Goal: Information Seeking & Learning: Learn about a topic

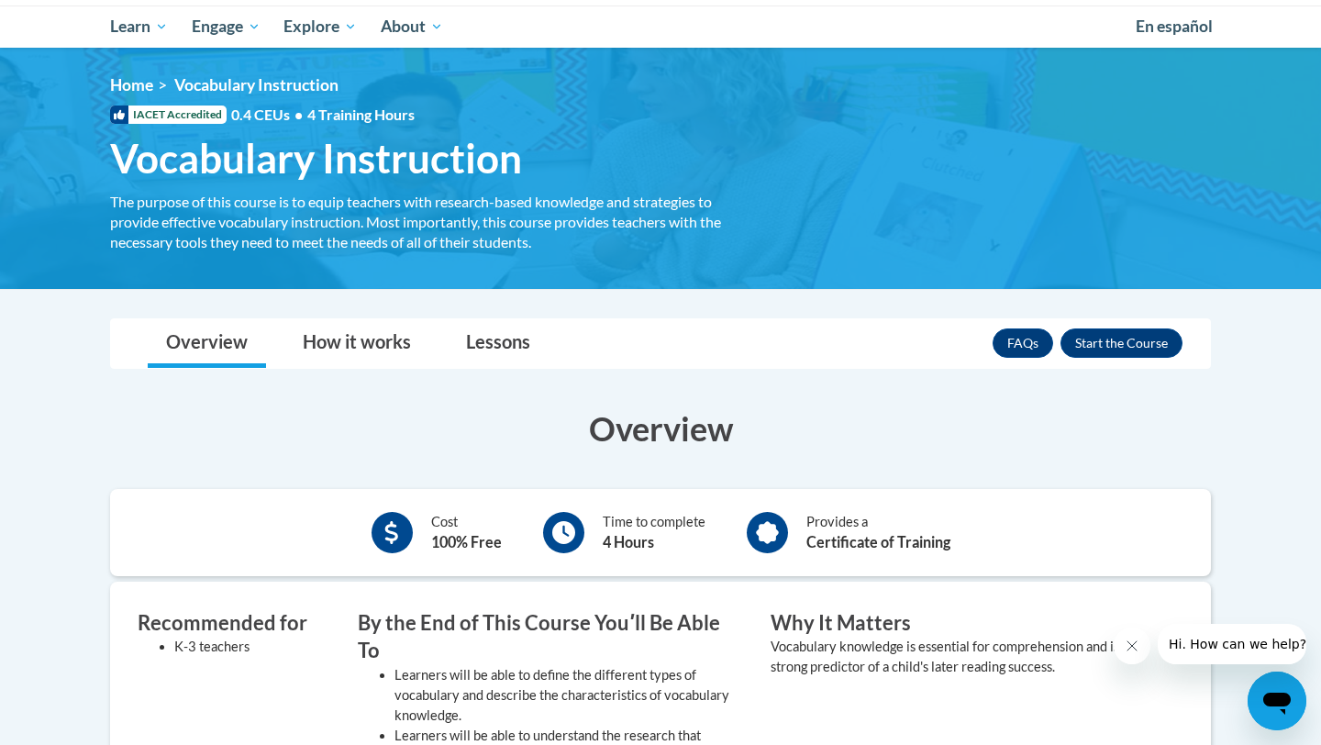
scroll to position [194, 0]
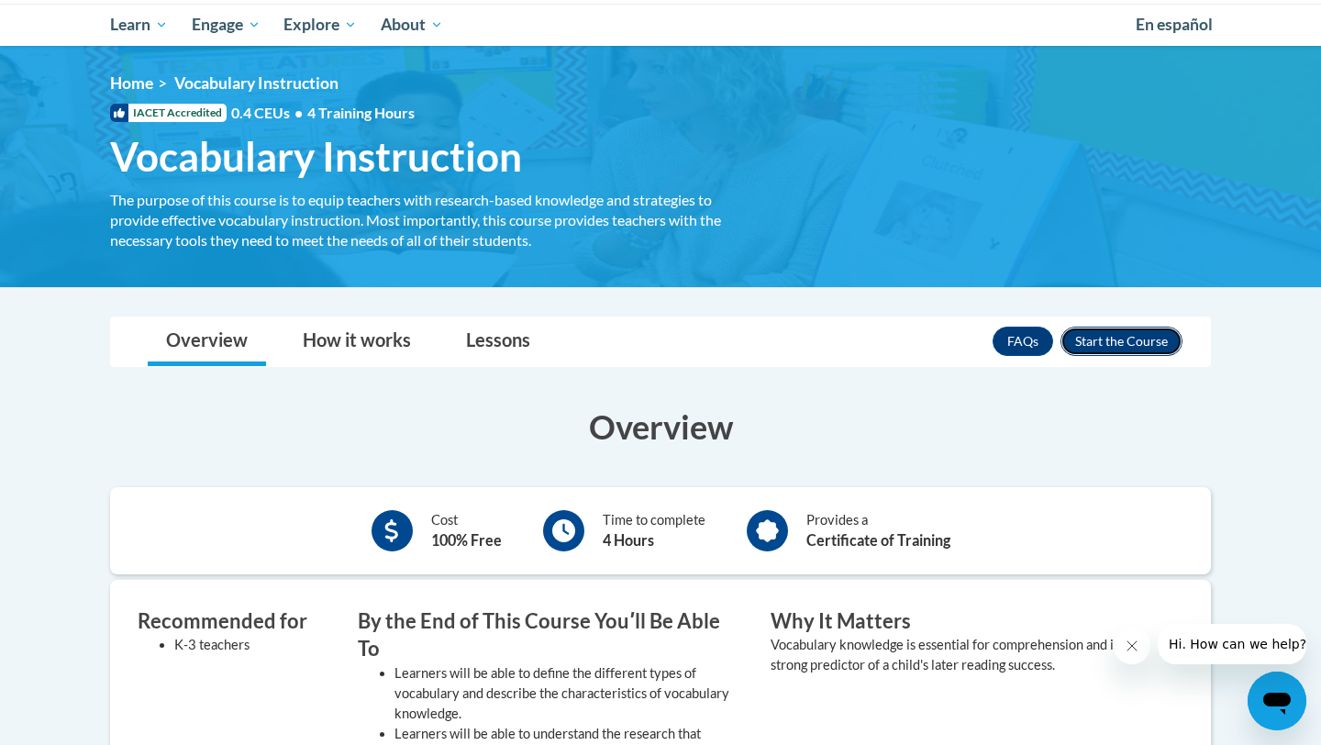
click at [1123, 336] on button "Enroll" at bounding box center [1122, 341] width 122 height 29
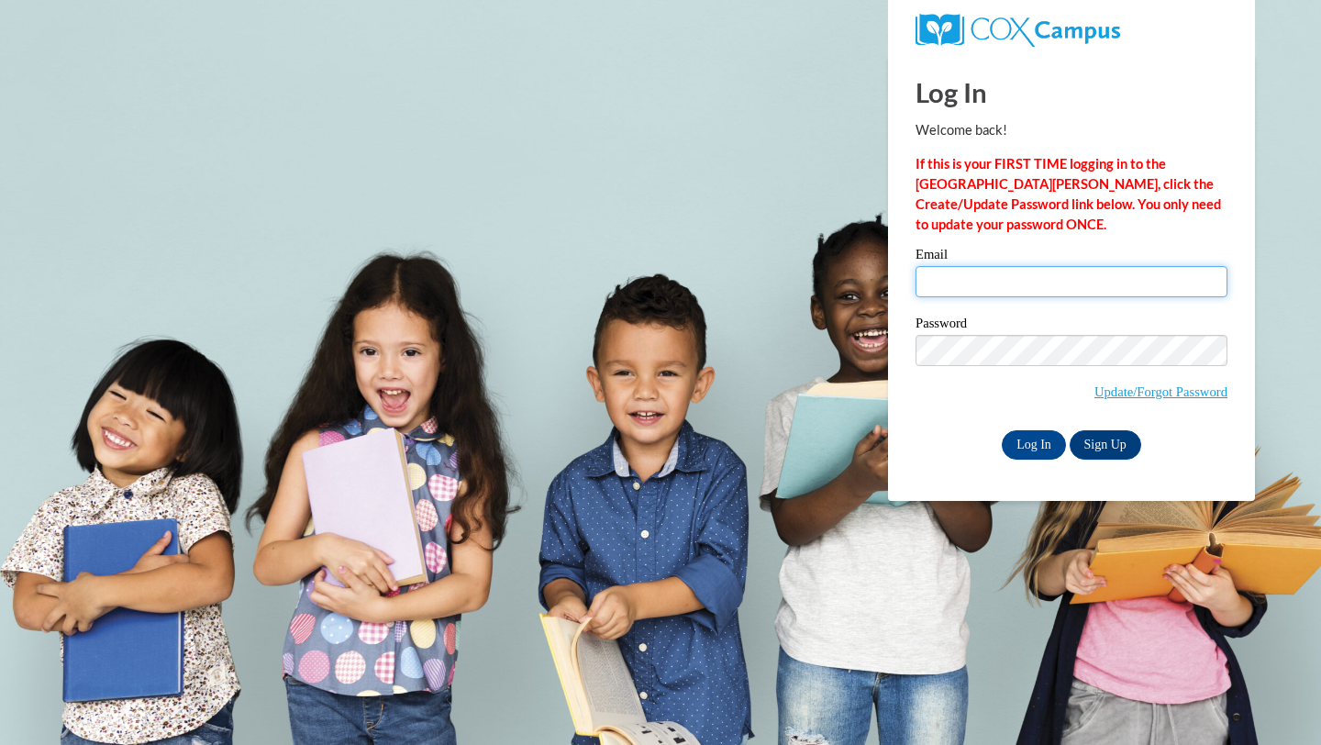
click at [1024, 288] on input "Email" at bounding box center [1072, 281] width 312 height 31
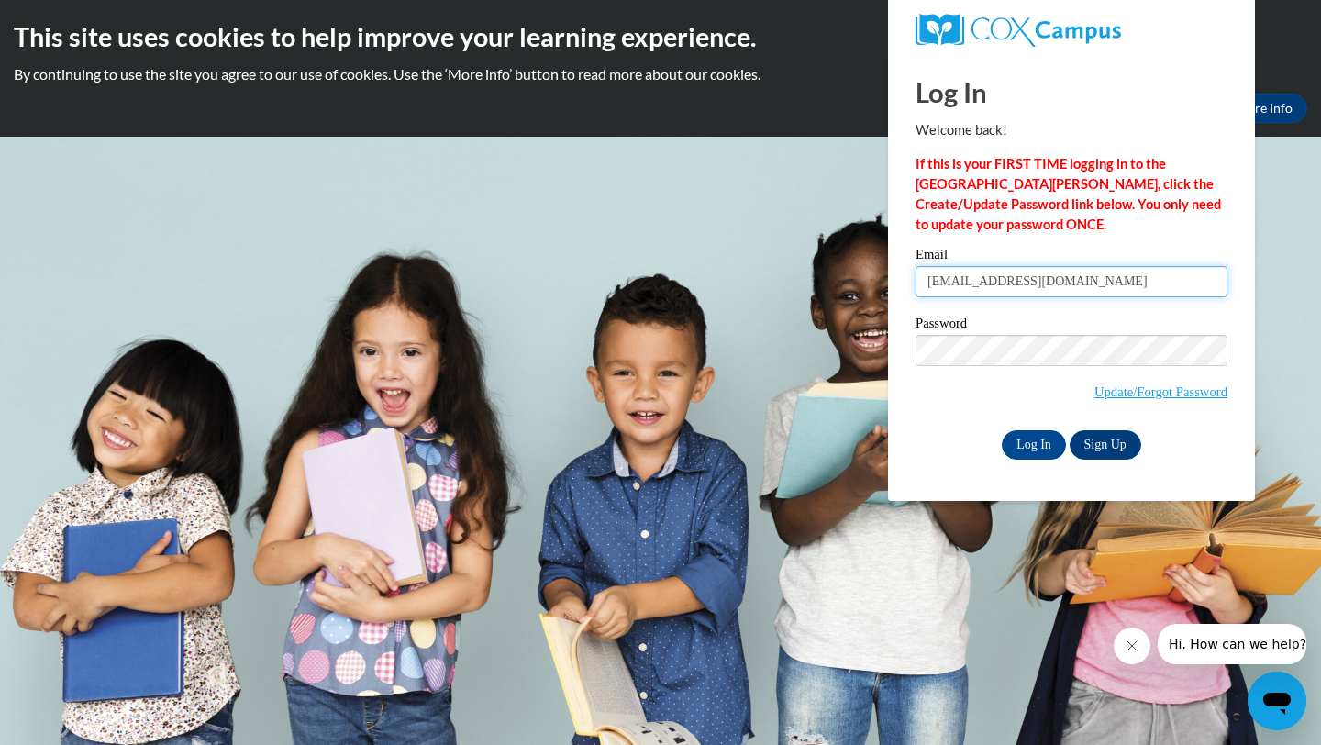
click at [1109, 277] on input "setarehpishdad@gmail.com" at bounding box center [1072, 281] width 312 height 31
type input "spish6145@ung.edu"
click at [1031, 445] on input "Log In" at bounding box center [1034, 444] width 64 height 29
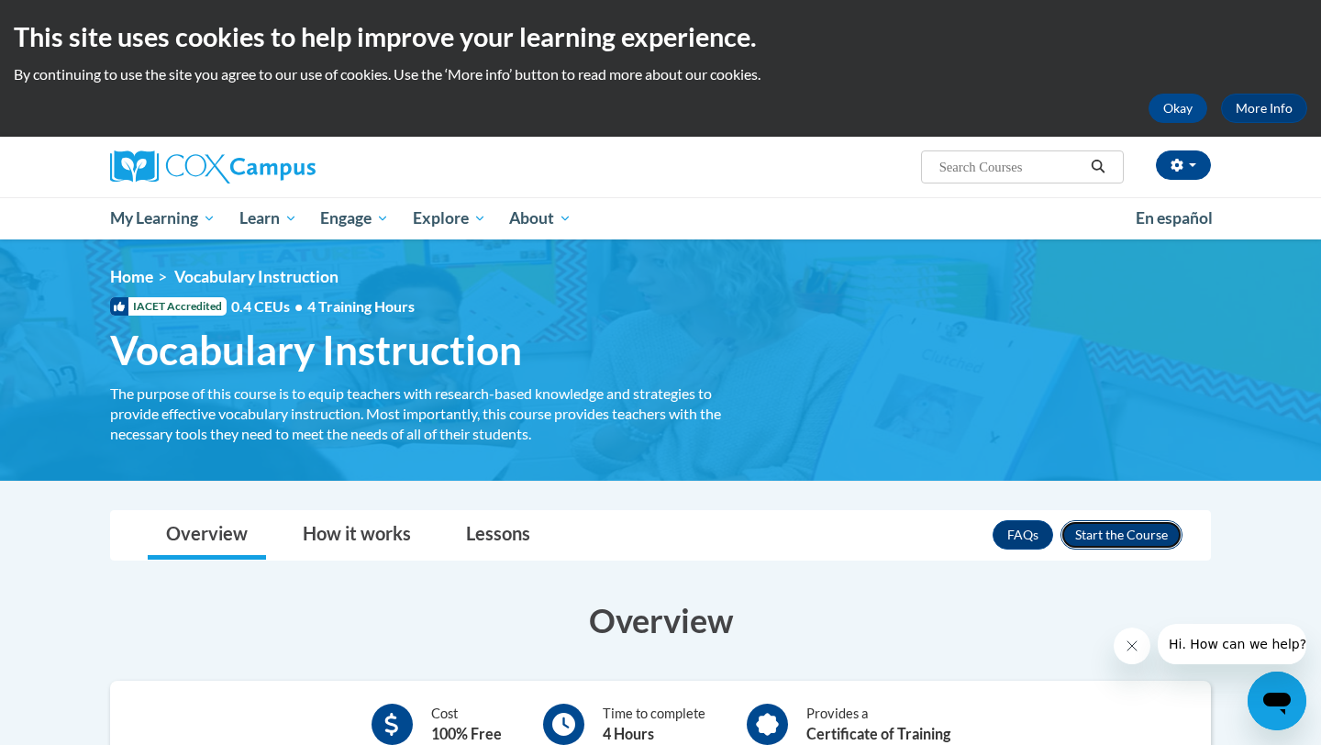
click at [1113, 535] on button "Enroll" at bounding box center [1122, 534] width 122 height 29
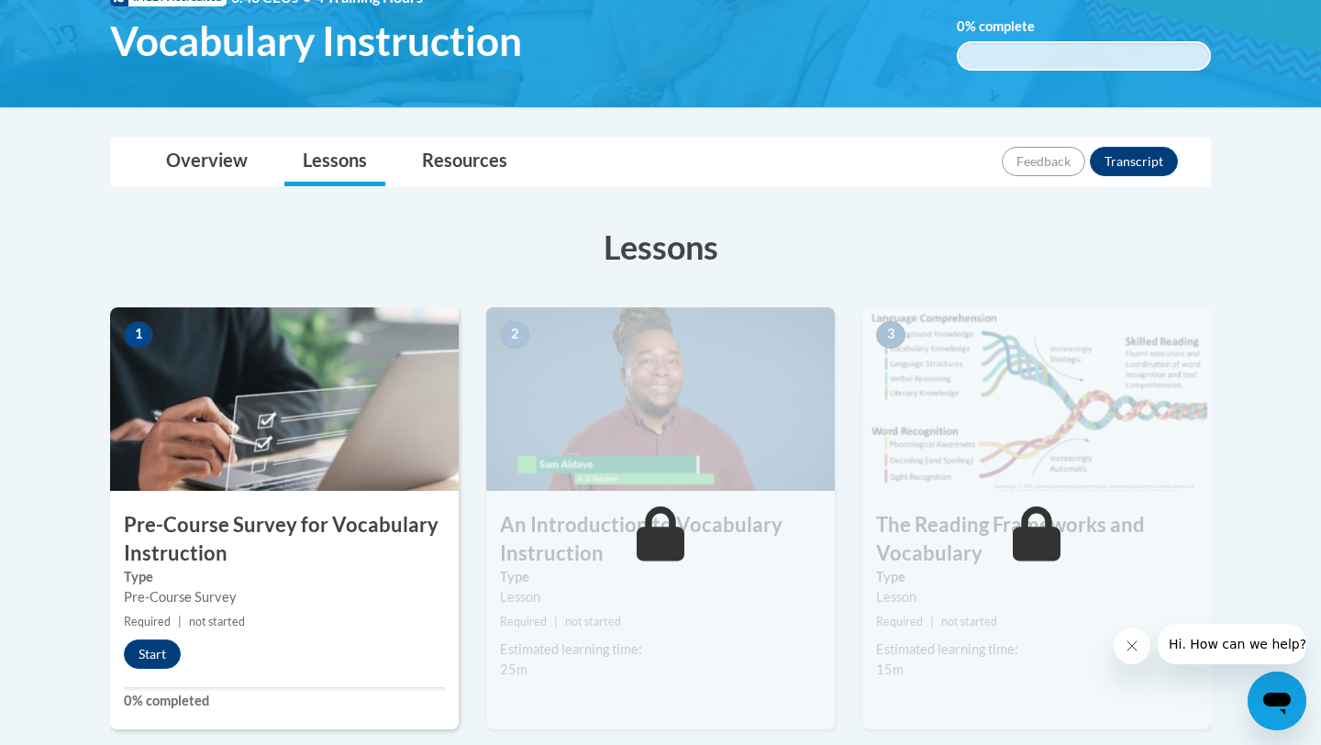
scroll to position [401, 0]
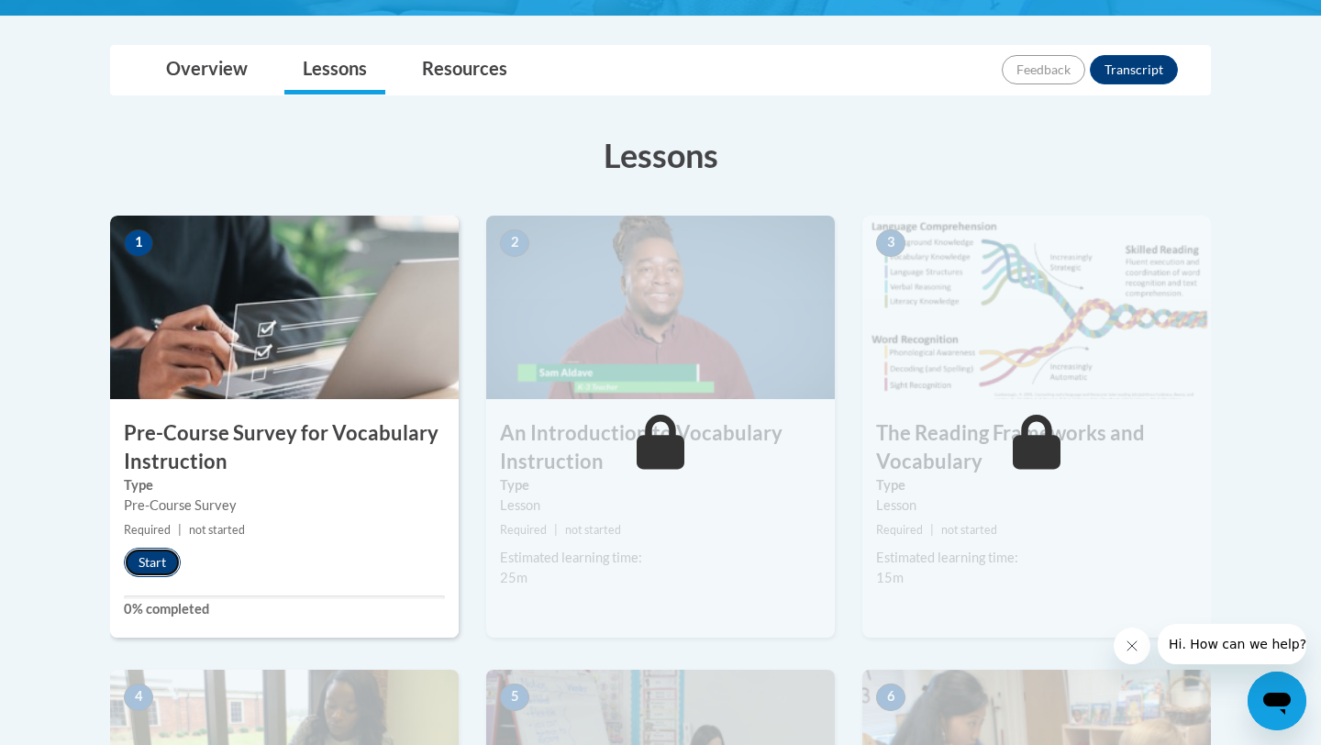
click at [153, 559] on button "Start" at bounding box center [152, 562] width 57 height 29
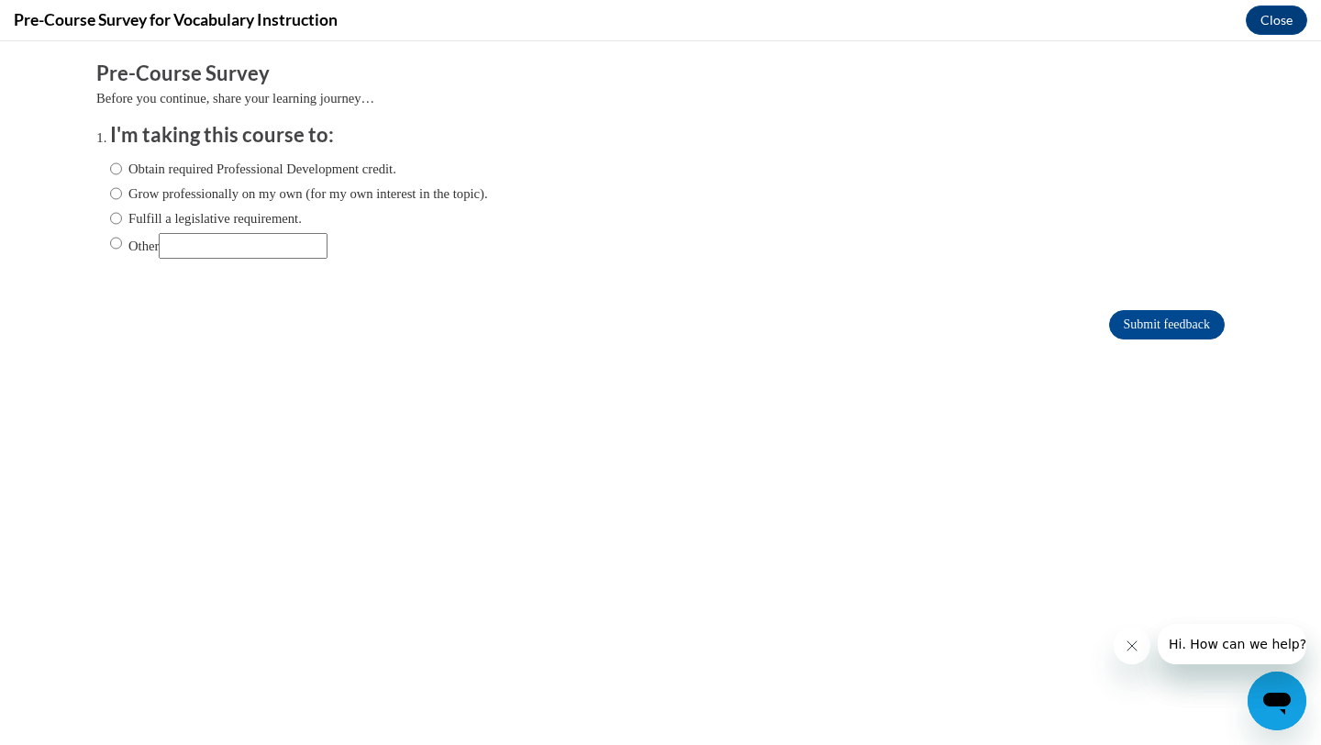
scroll to position [0, 0]
click at [194, 194] on label "Grow professionally on my own (for my own interest in the topic)." at bounding box center [299, 194] width 378 height 20
click at [122, 194] on input "Grow professionally on my own (for my own interest in the topic)." at bounding box center [116, 194] width 12 height 20
radio input "true"
click at [1136, 325] on input "Submit feedback" at bounding box center [1167, 324] width 116 height 29
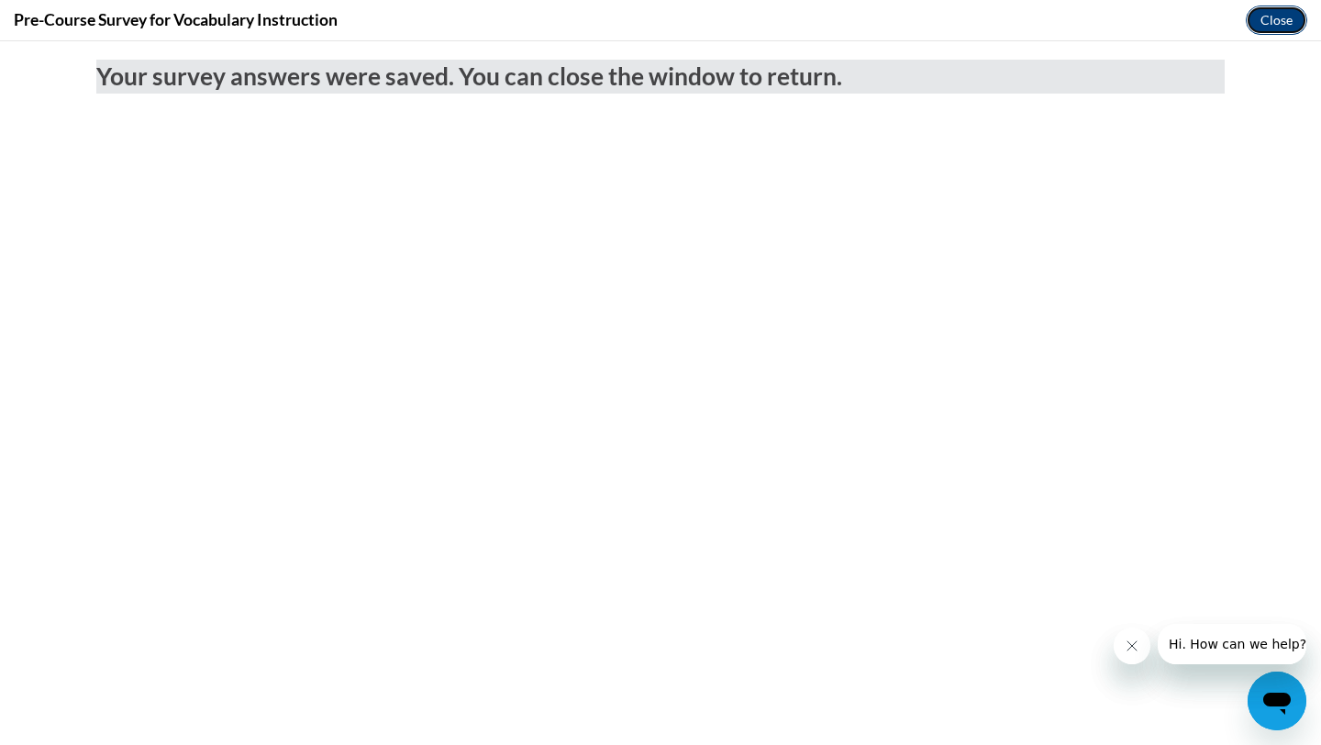
click at [1292, 14] on button "Close" at bounding box center [1276, 20] width 61 height 29
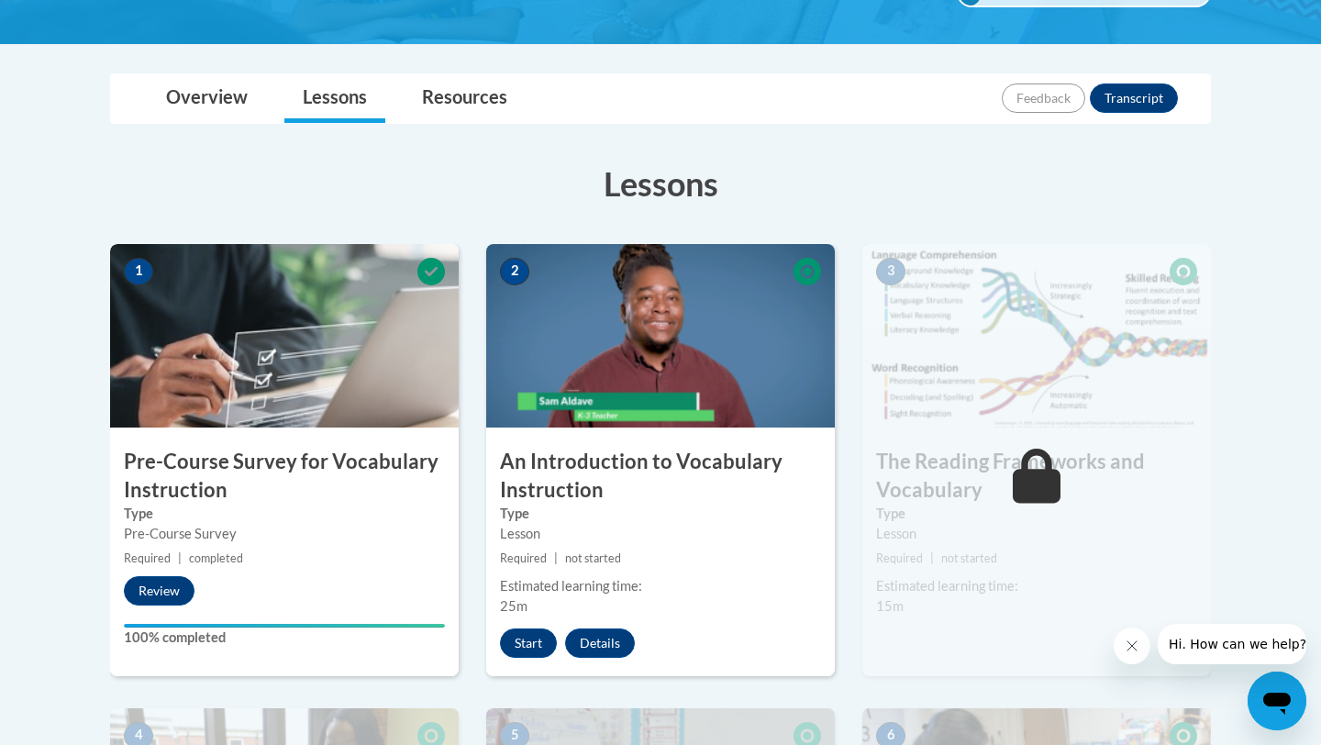
scroll to position [375, 0]
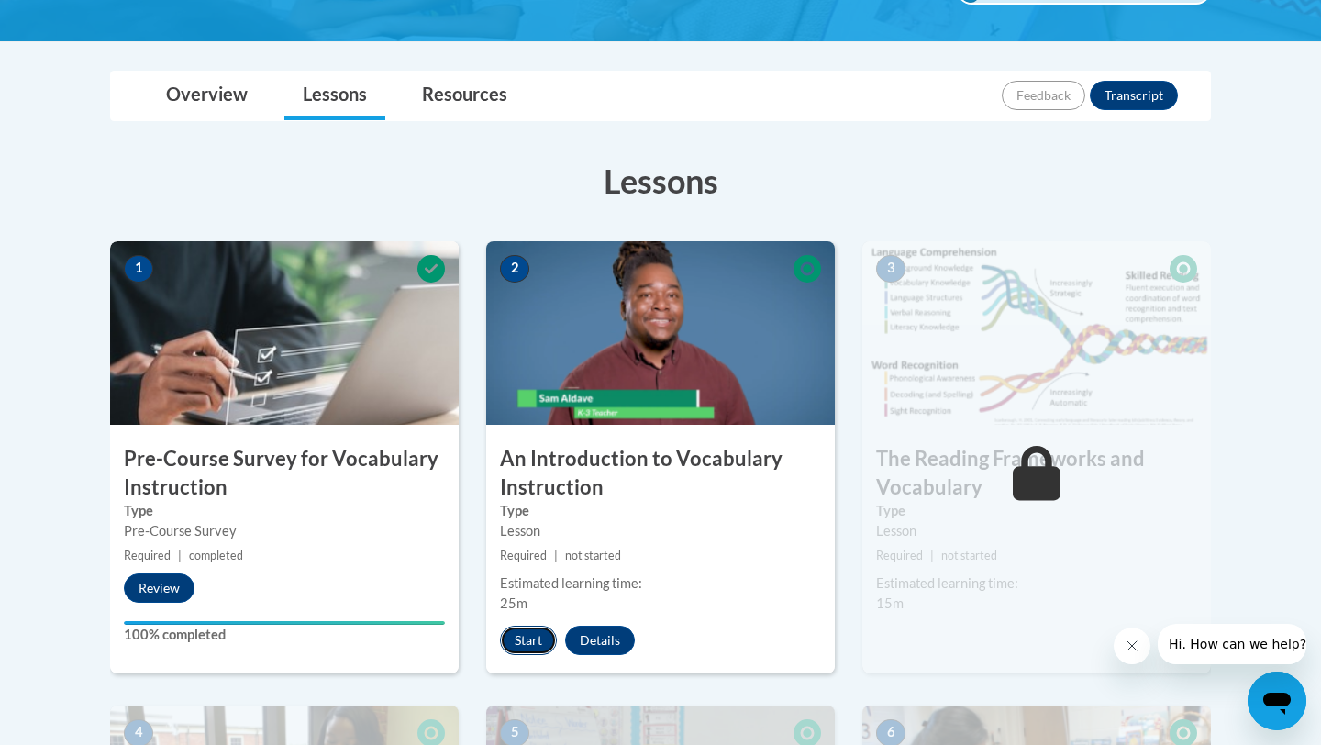
click at [532, 633] on button "Start" at bounding box center [528, 640] width 57 height 29
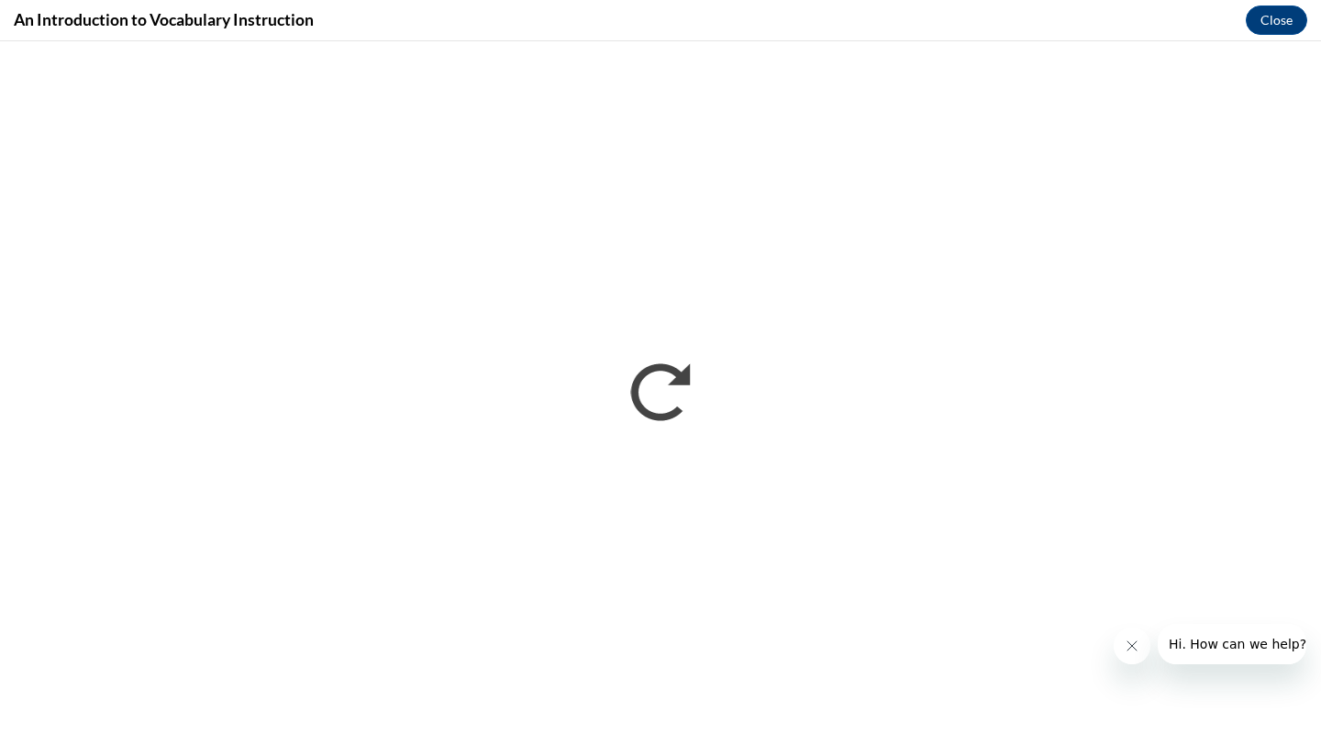
scroll to position [0, 0]
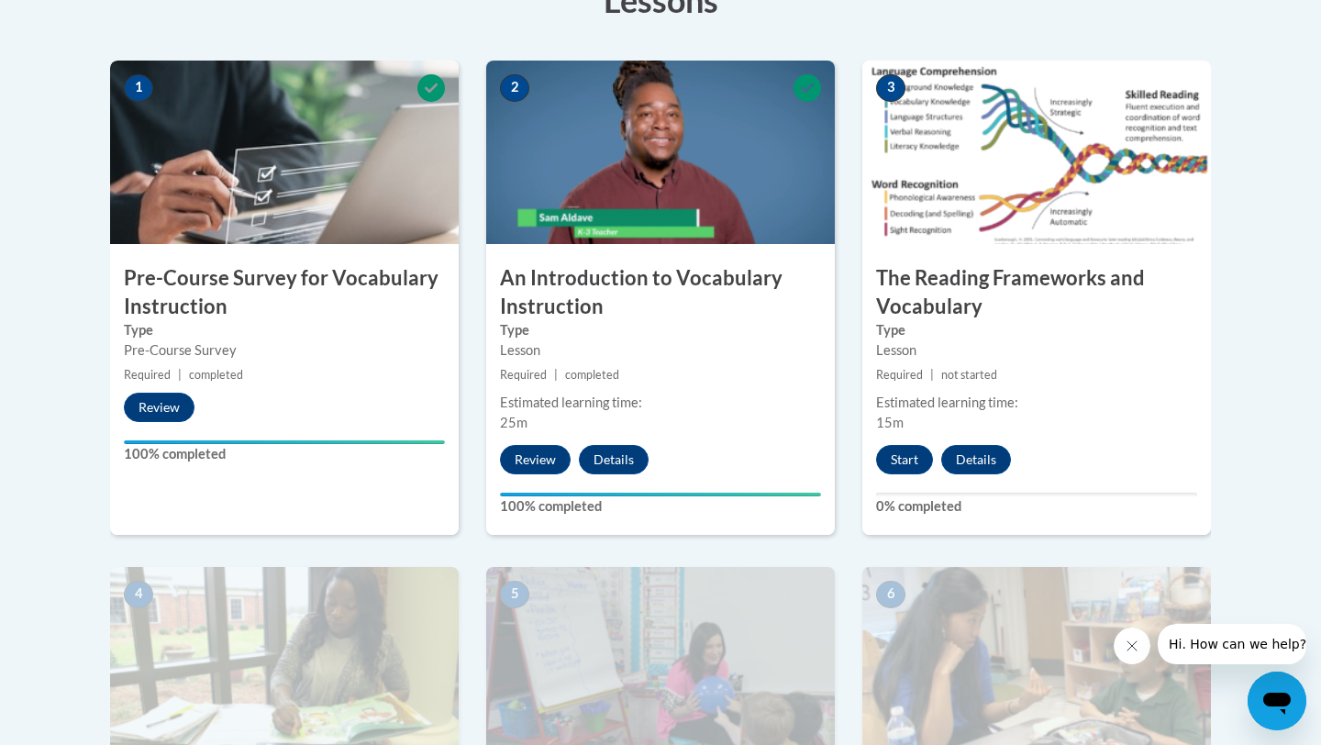
scroll to position [564, 0]
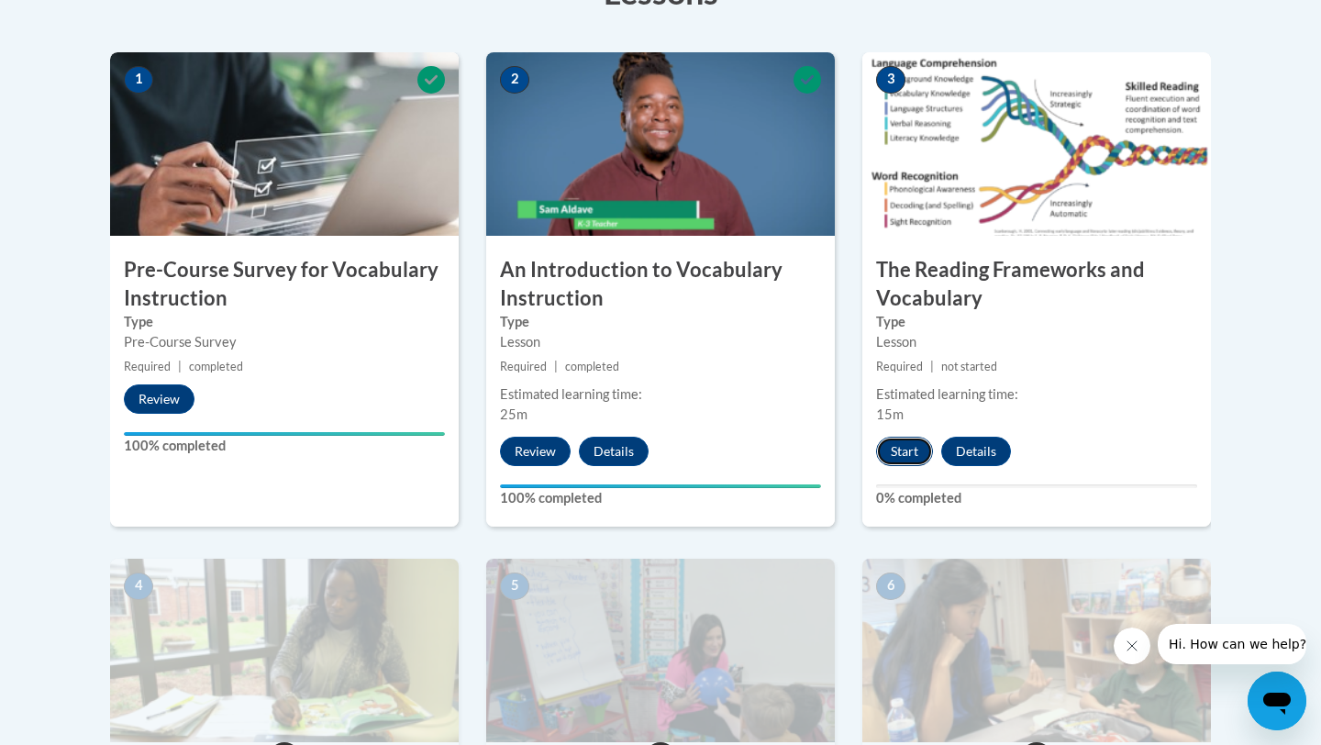
click at [912, 446] on button "Start" at bounding box center [904, 451] width 57 height 29
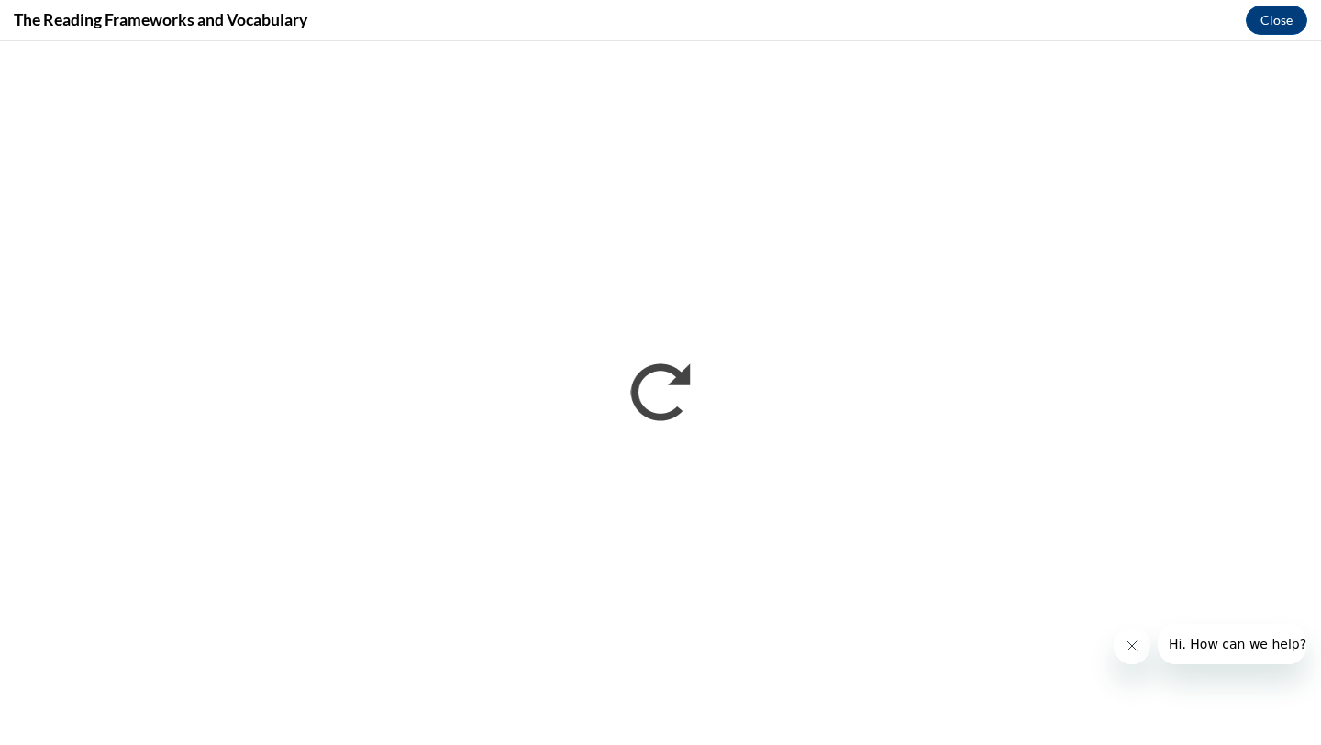
scroll to position [0, 0]
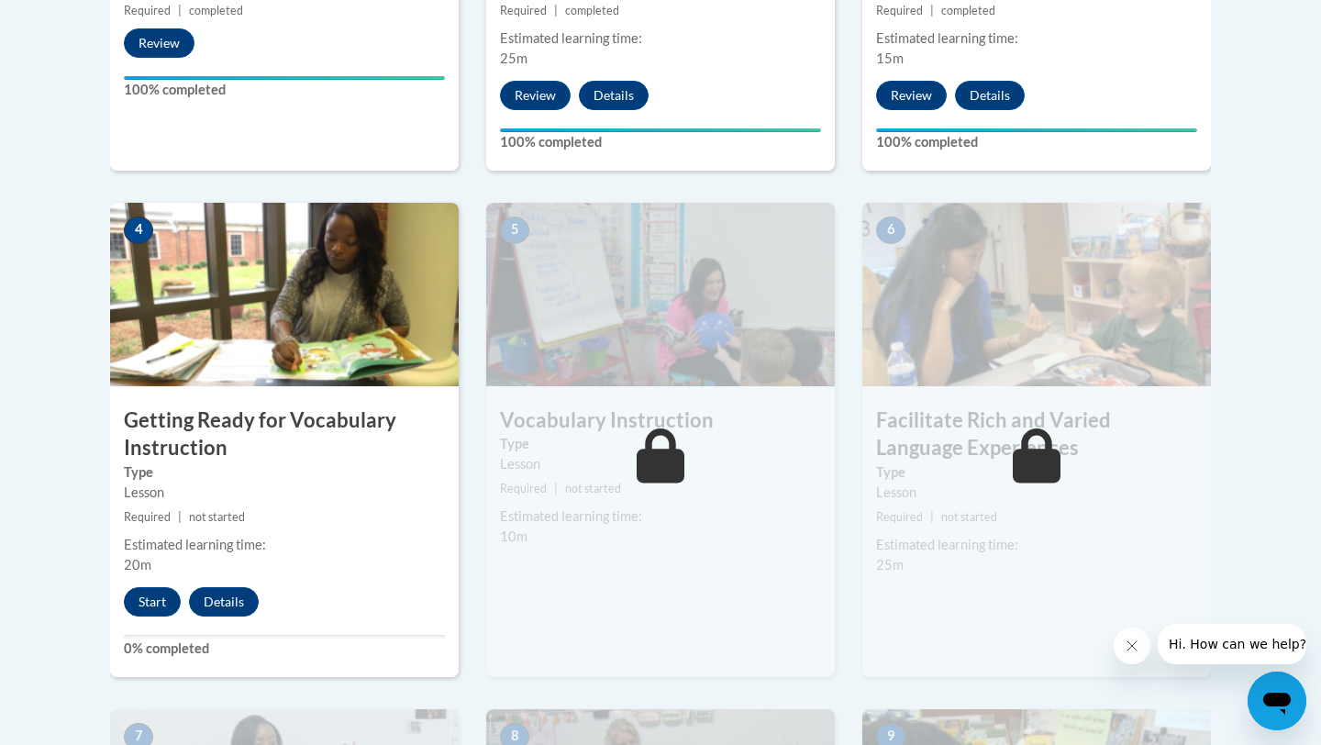
scroll to position [1051, 0]
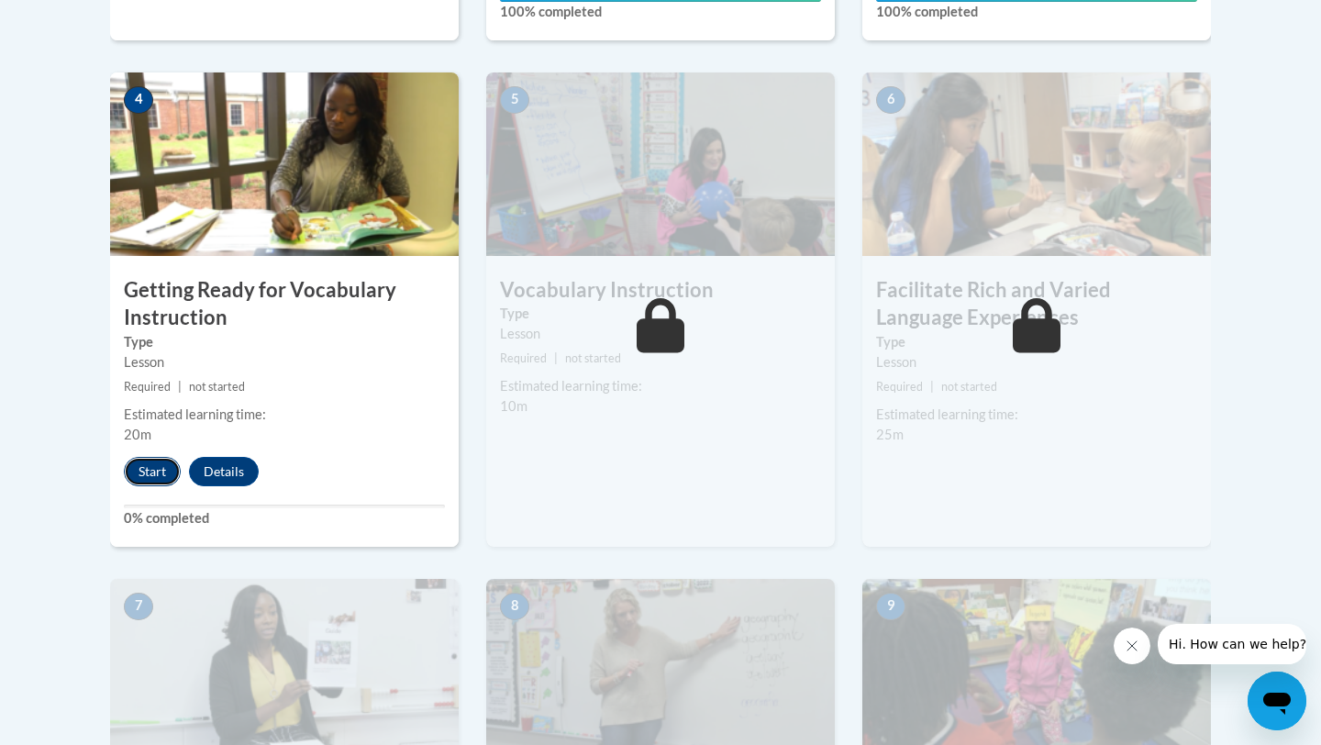
click at [150, 460] on button "Start" at bounding box center [152, 471] width 57 height 29
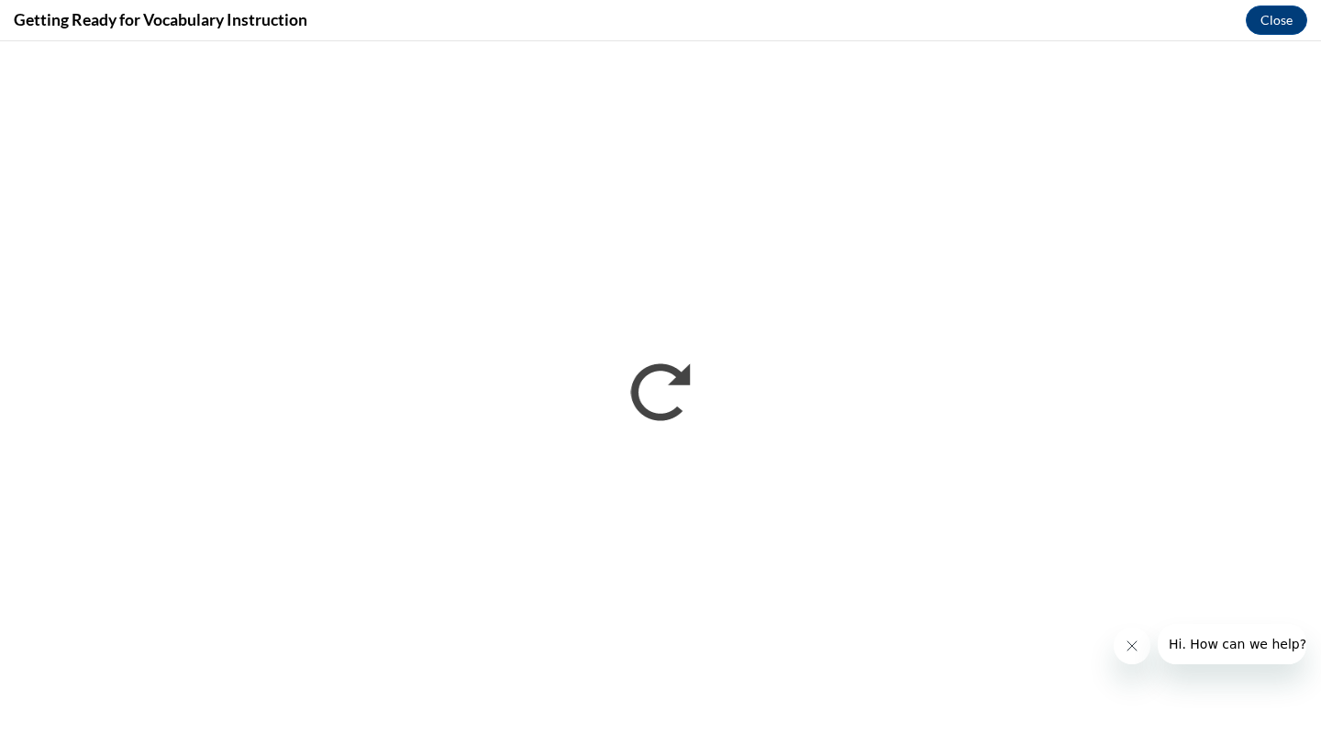
scroll to position [0, 0]
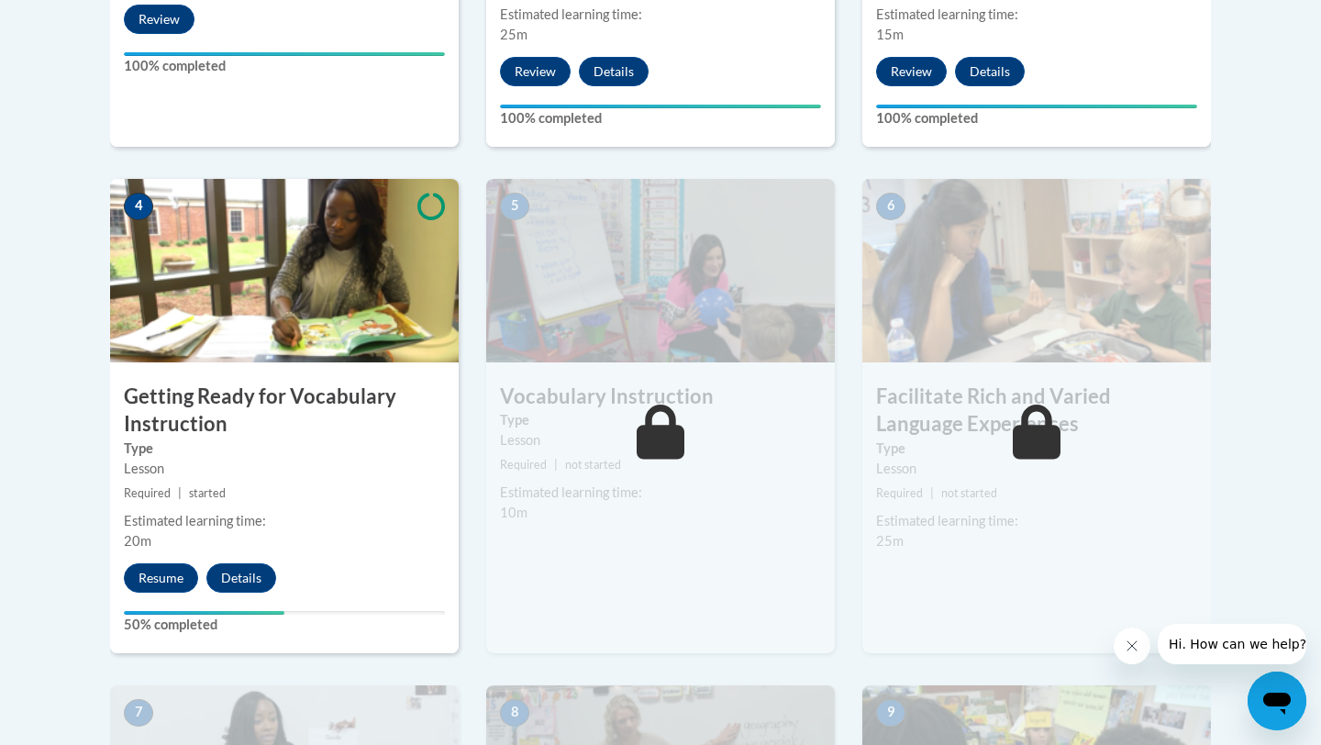
scroll to position [930, 0]
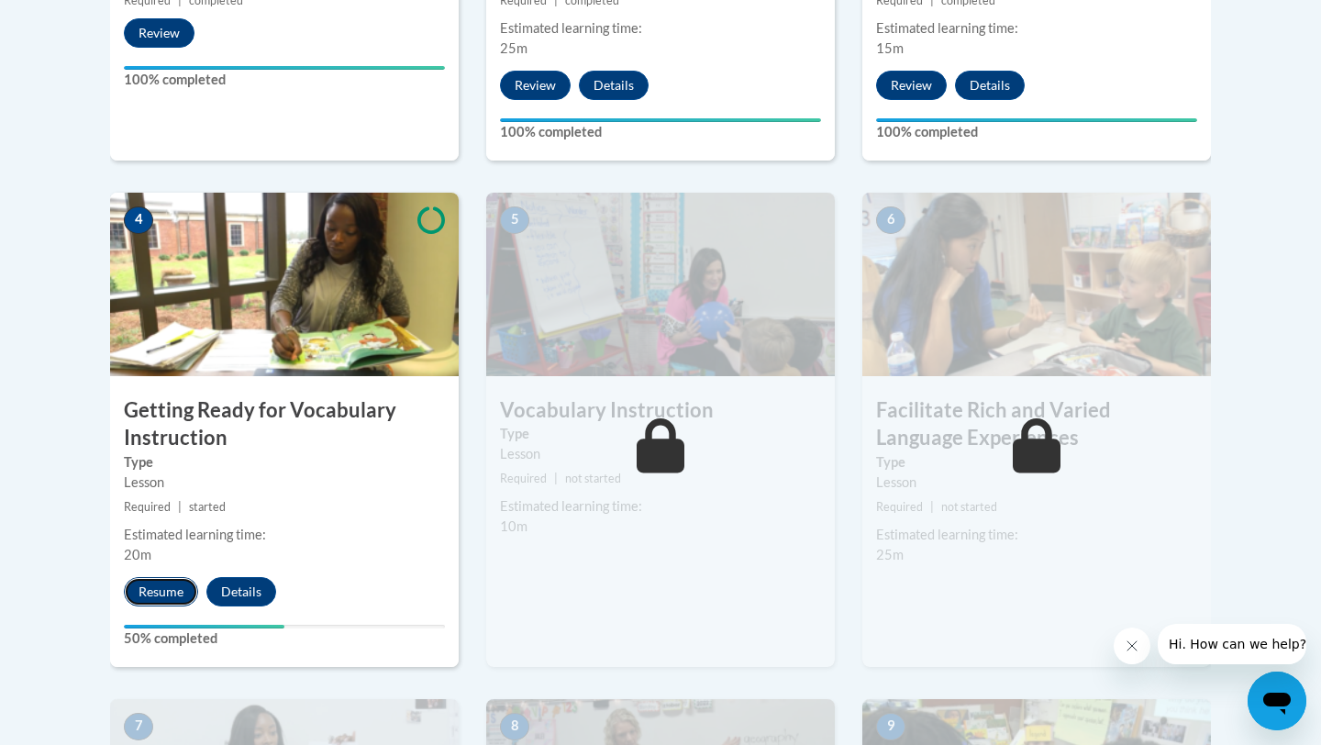
click at [153, 597] on button "Resume" at bounding box center [161, 591] width 74 height 29
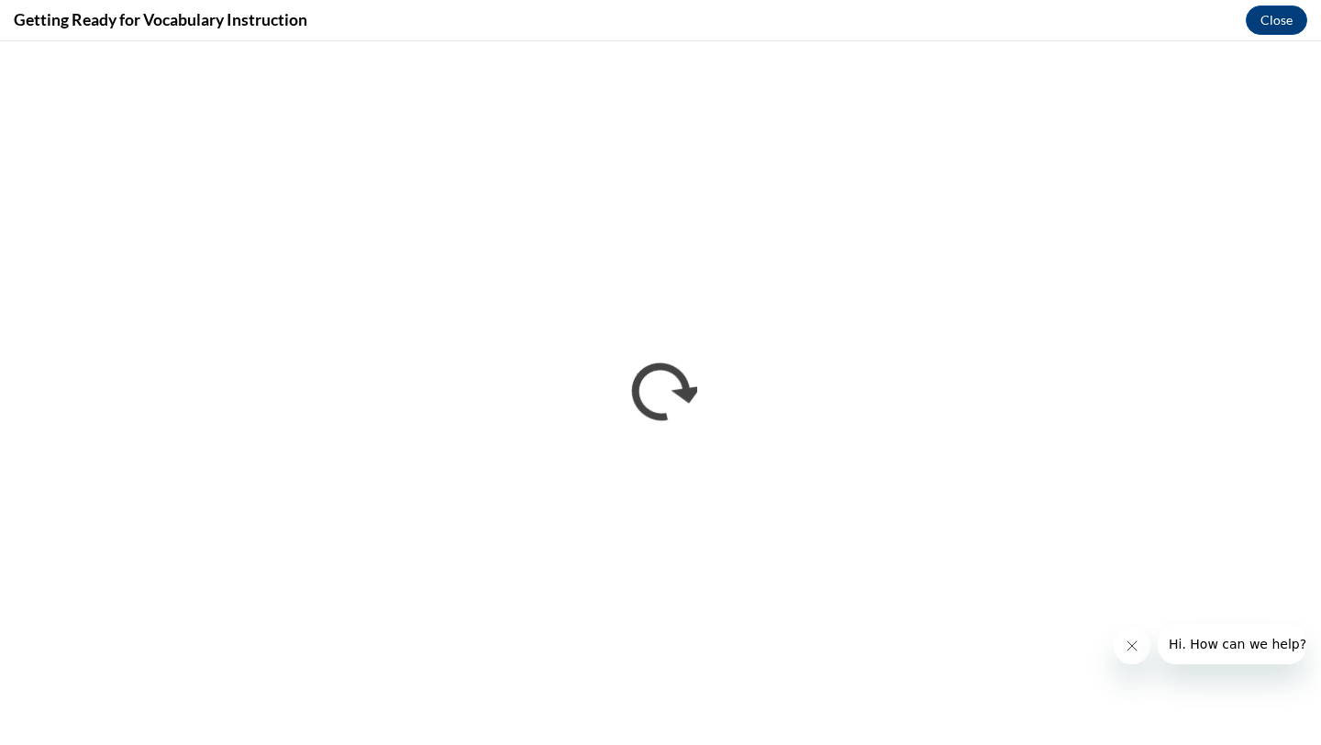
scroll to position [0, 0]
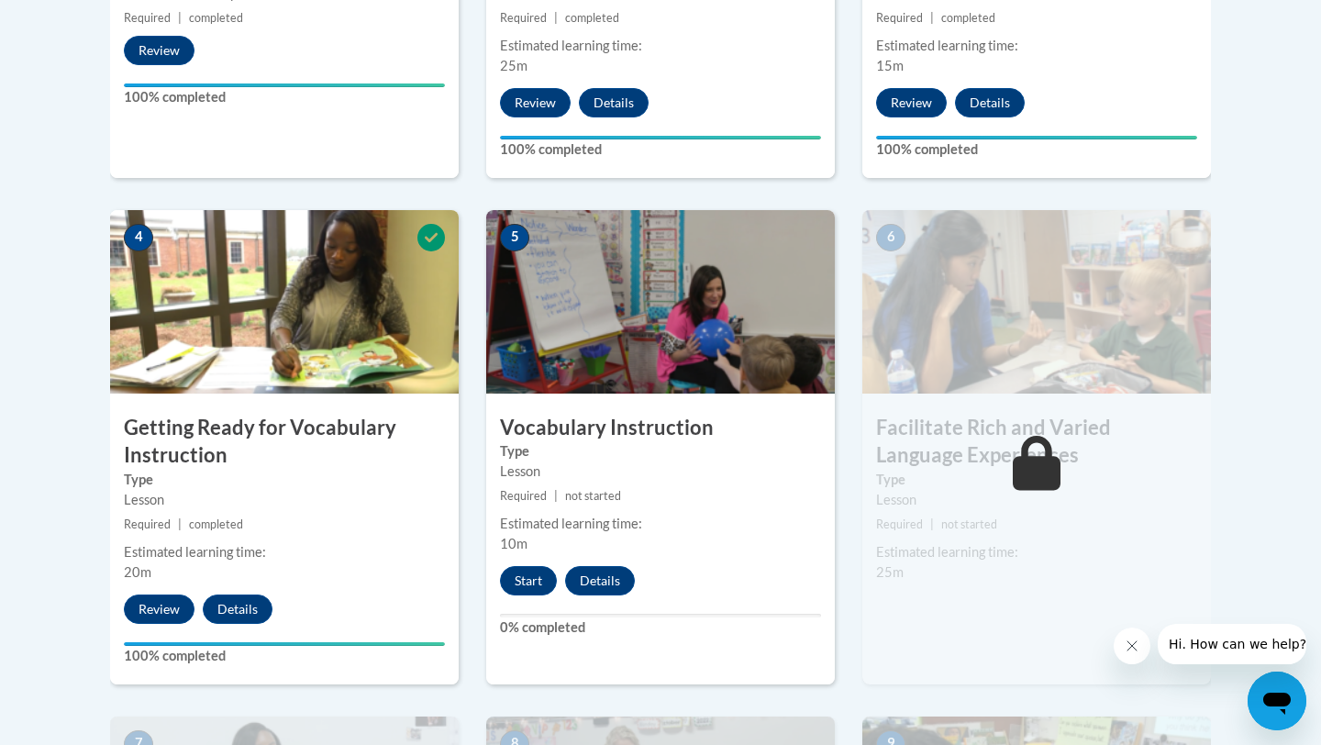
scroll to position [927, 0]
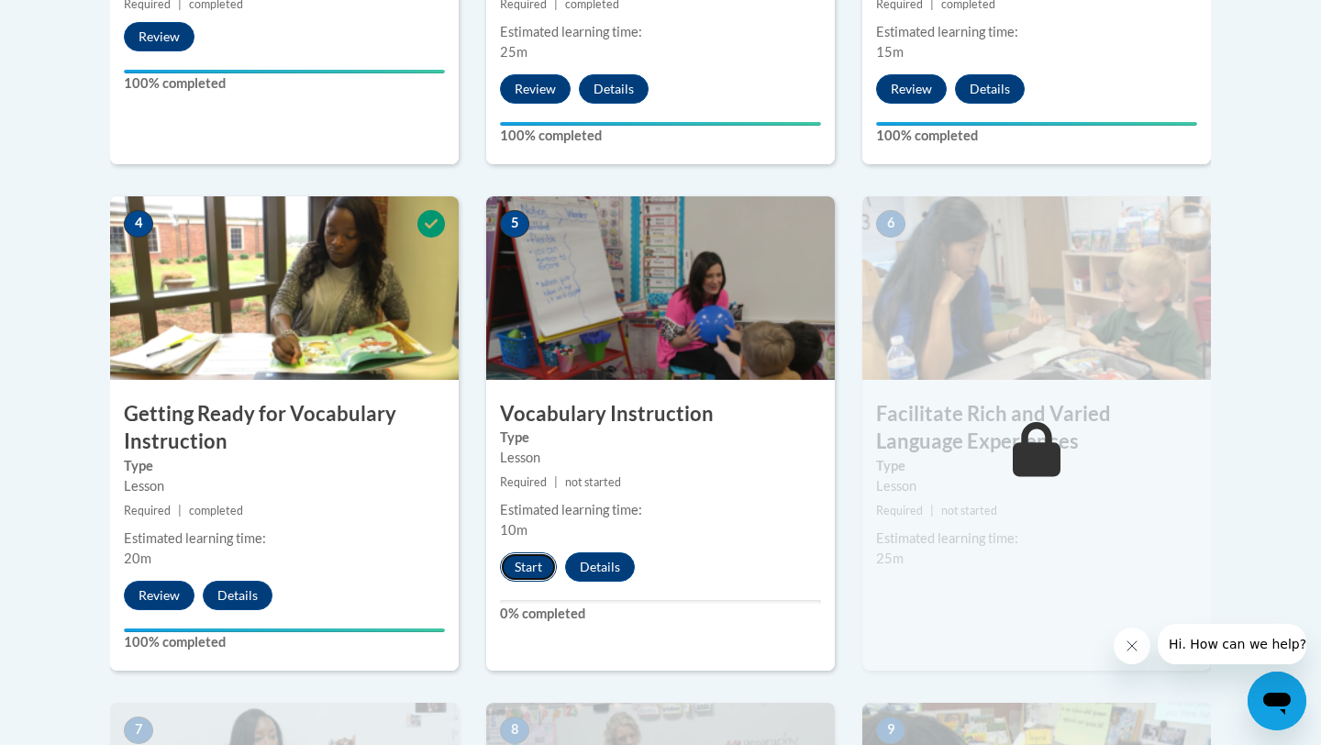
click at [518, 571] on button "Start" at bounding box center [528, 566] width 57 height 29
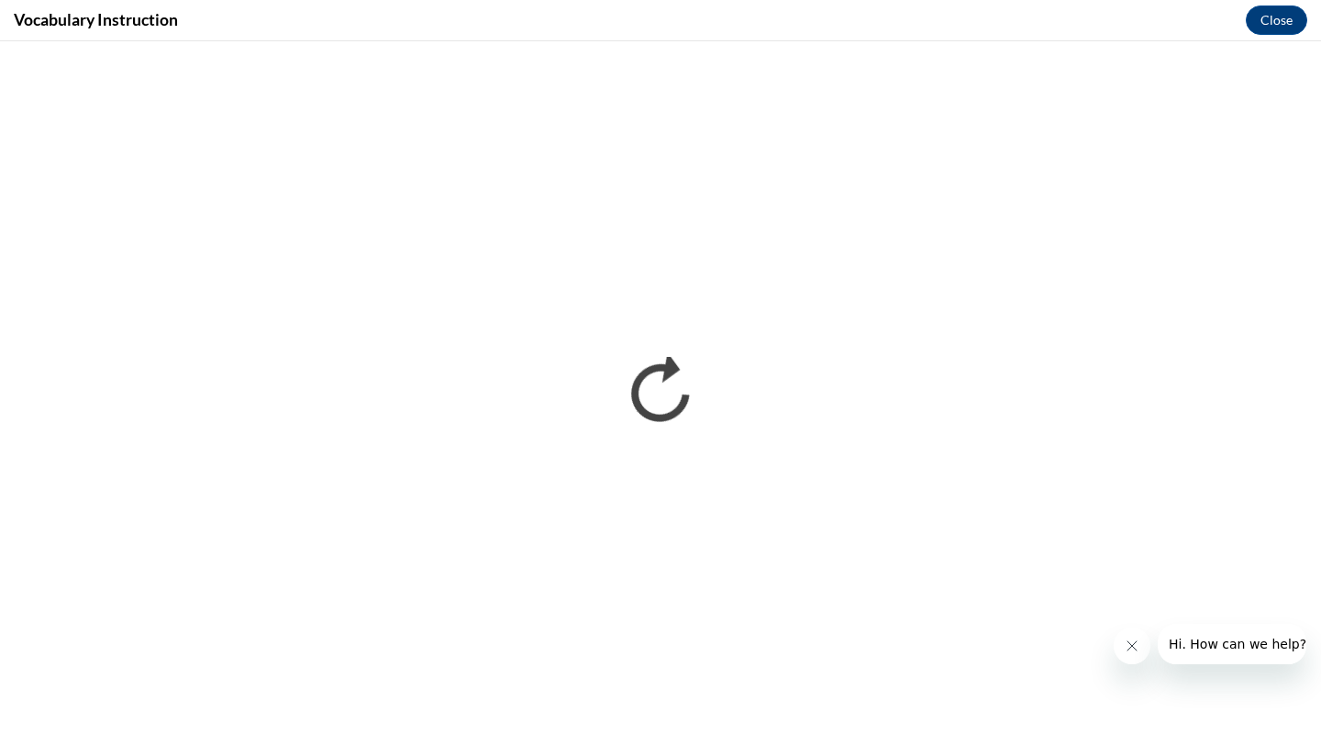
scroll to position [0, 0]
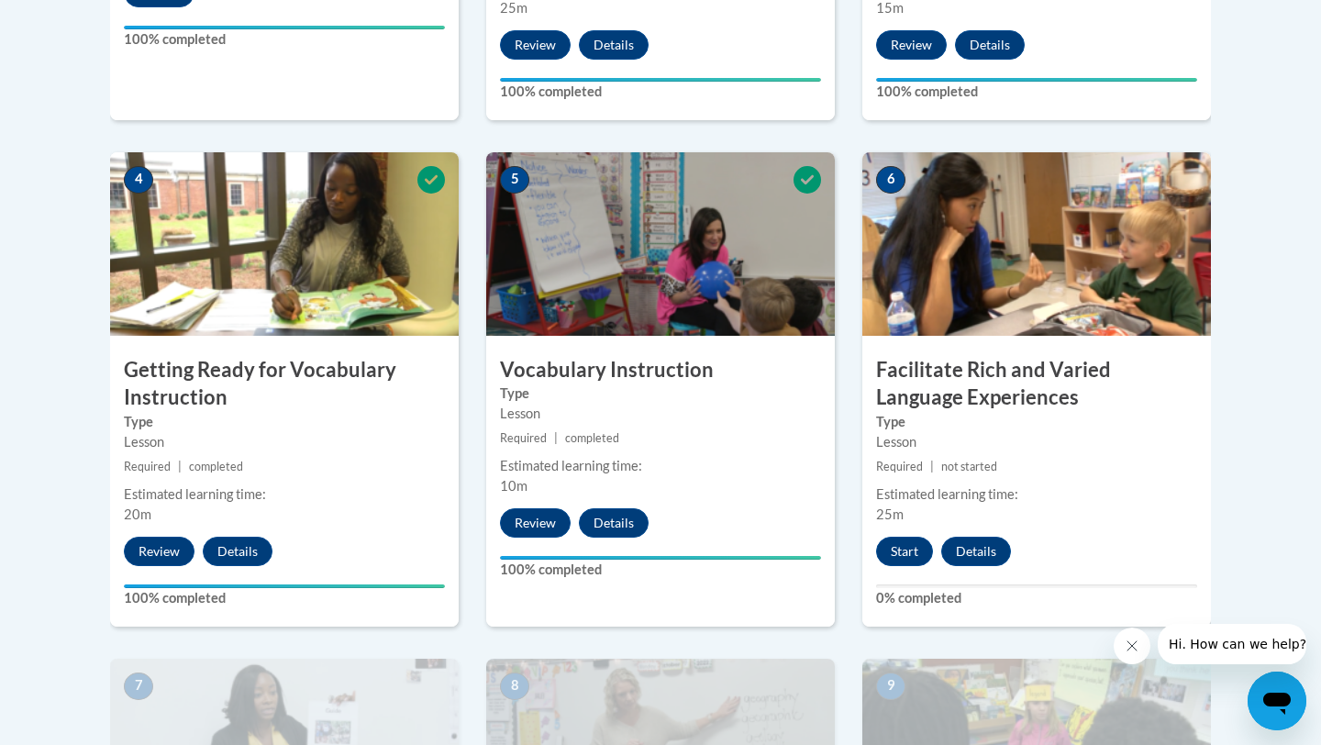
scroll to position [1074, 0]
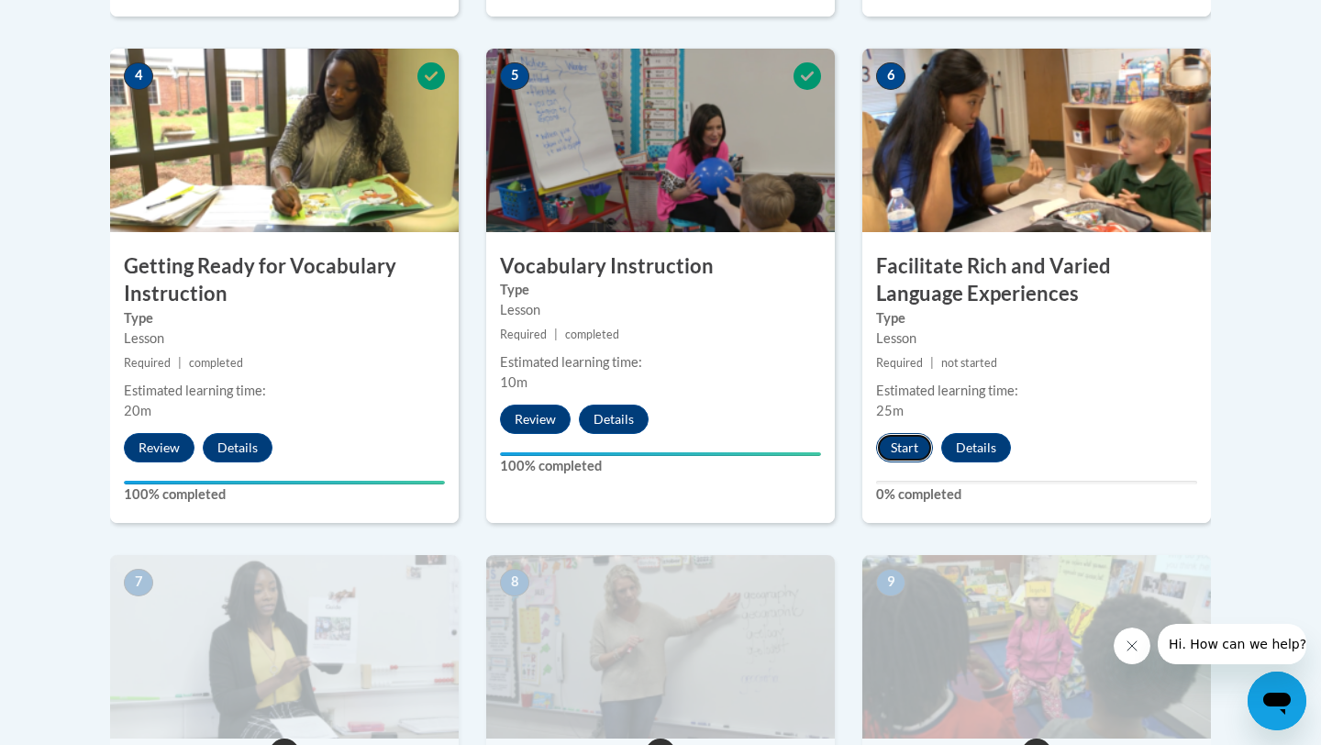
click at [899, 444] on button "Start" at bounding box center [904, 447] width 57 height 29
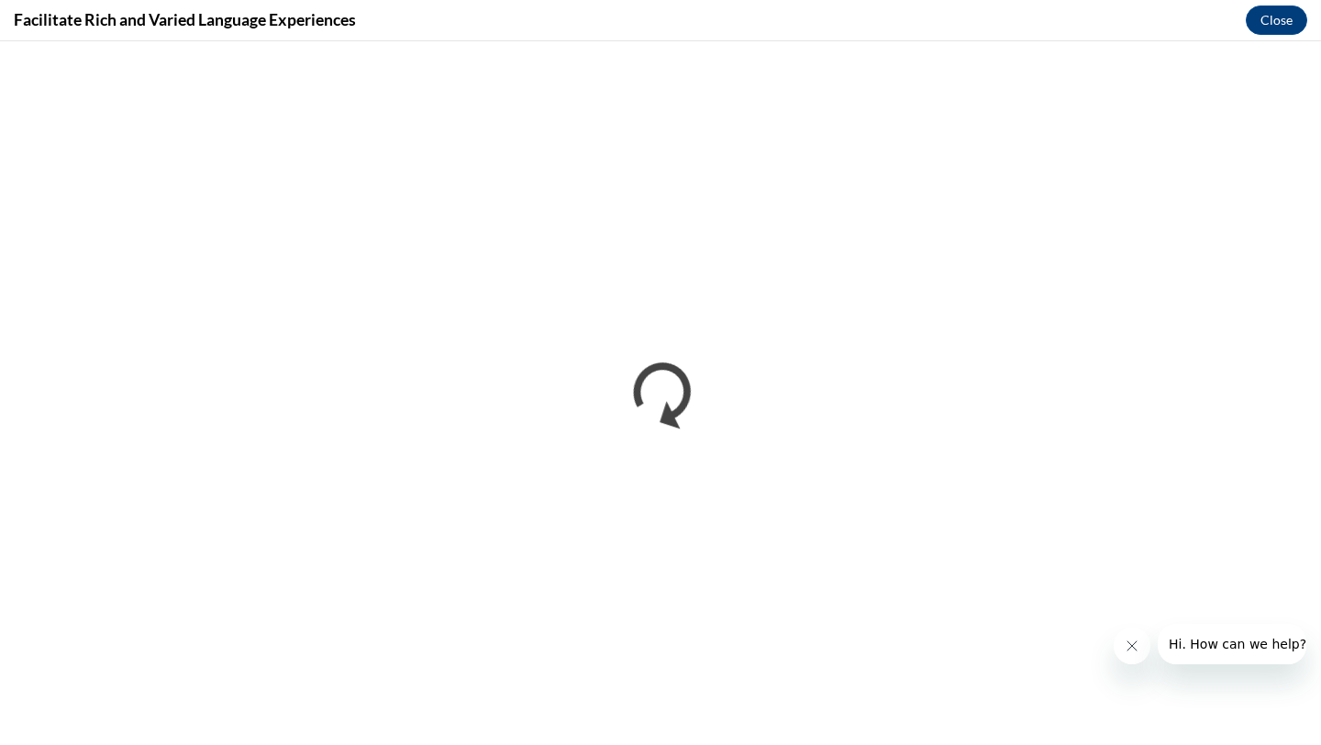
scroll to position [0, 0]
click at [1136, 656] on button "Close message from company" at bounding box center [1132, 646] width 37 height 37
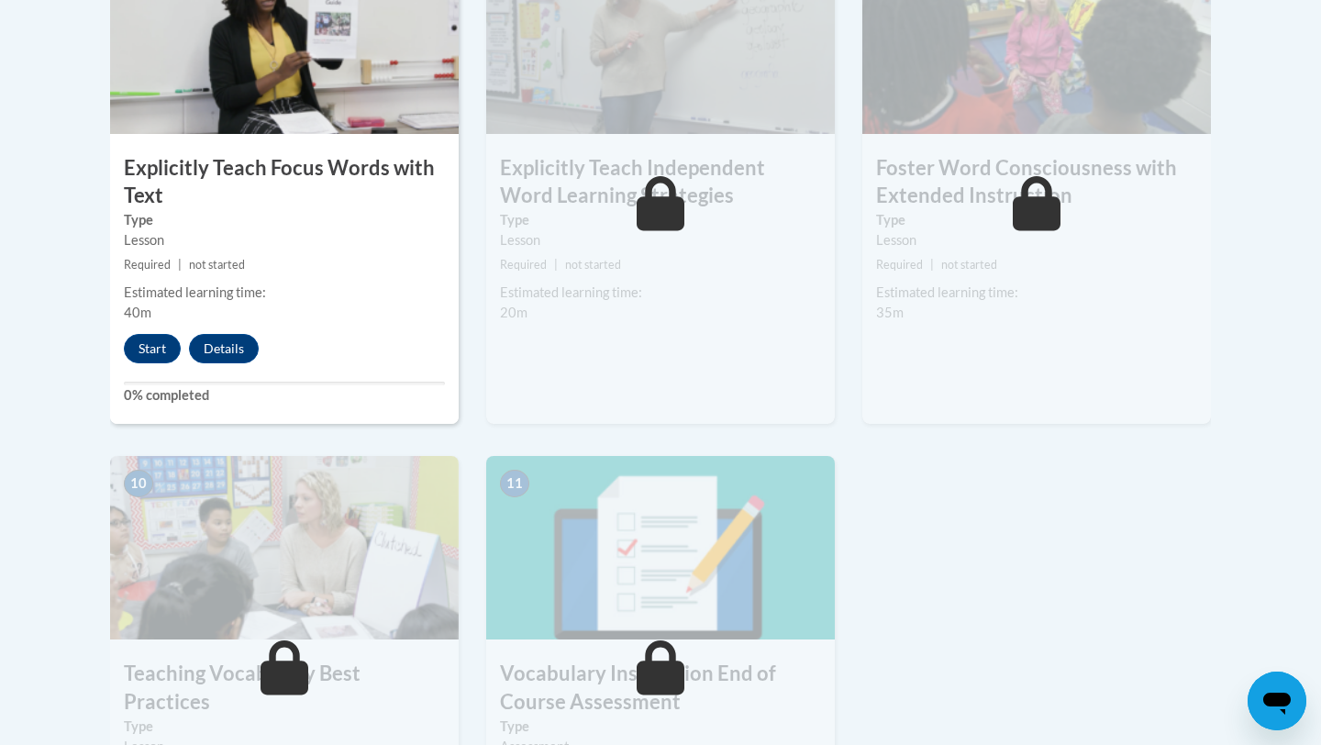
scroll to position [1678, 0]
click at [149, 353] on button "Start" at bounding box center [152, 349] width 57 height 29
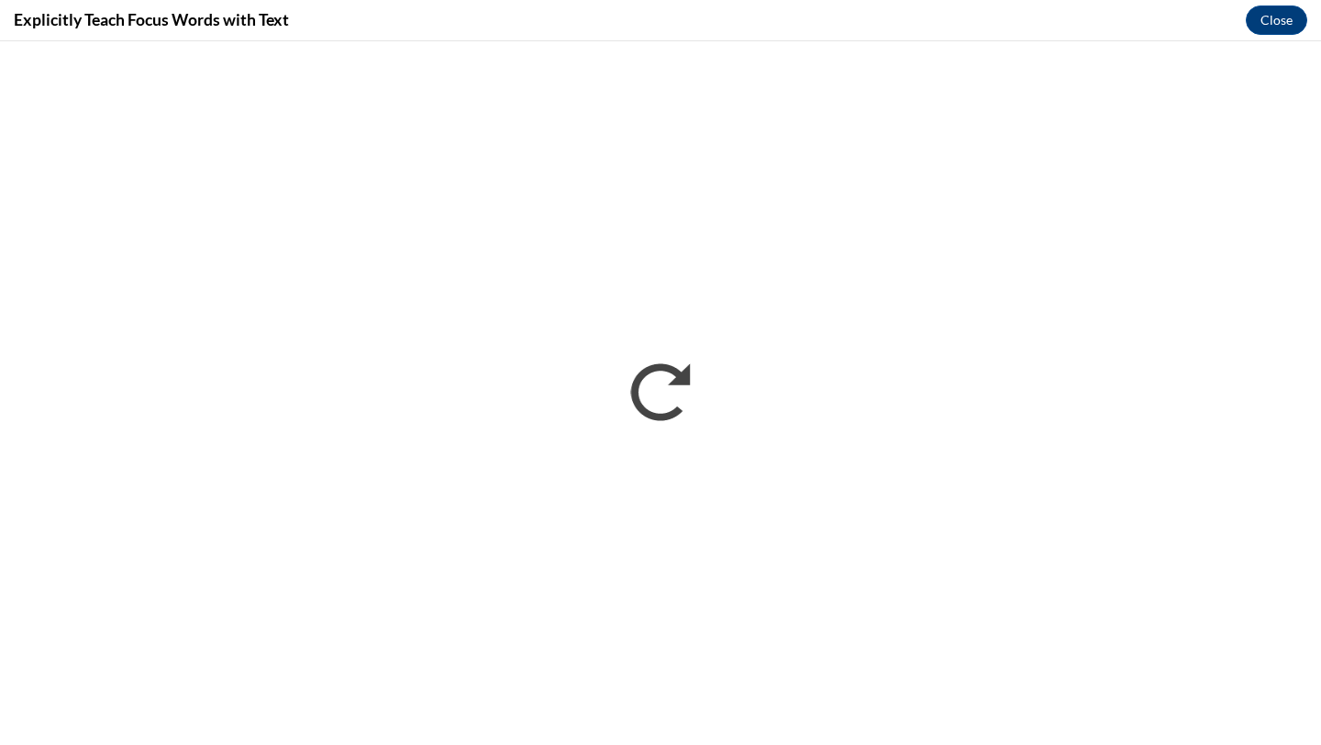
scroll to position [0, 0]
